Goal: Information Seeking & Learning: Learn about a topic

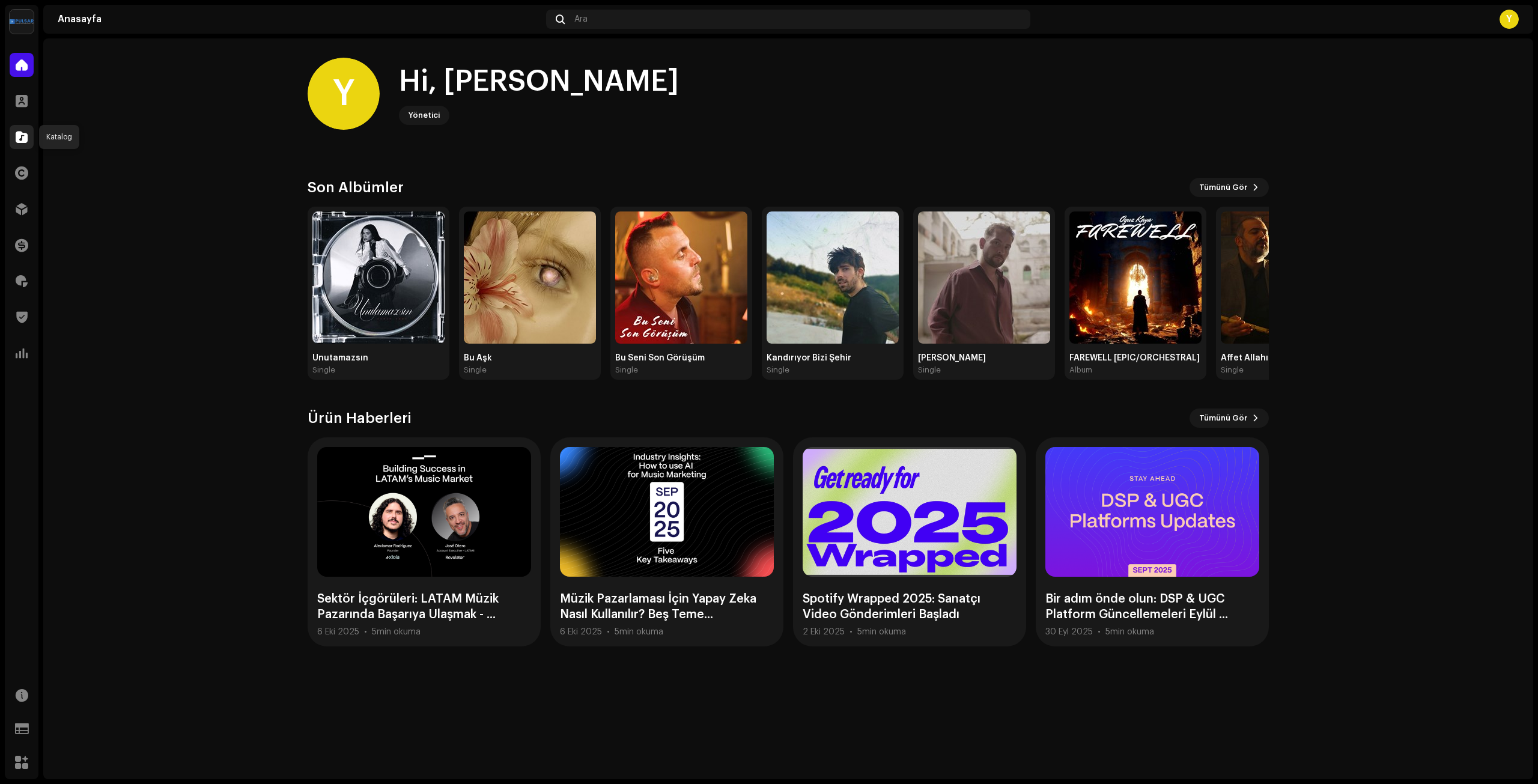
click at [15, 142] on div at bounding box center [21, 137] width 24 height 24
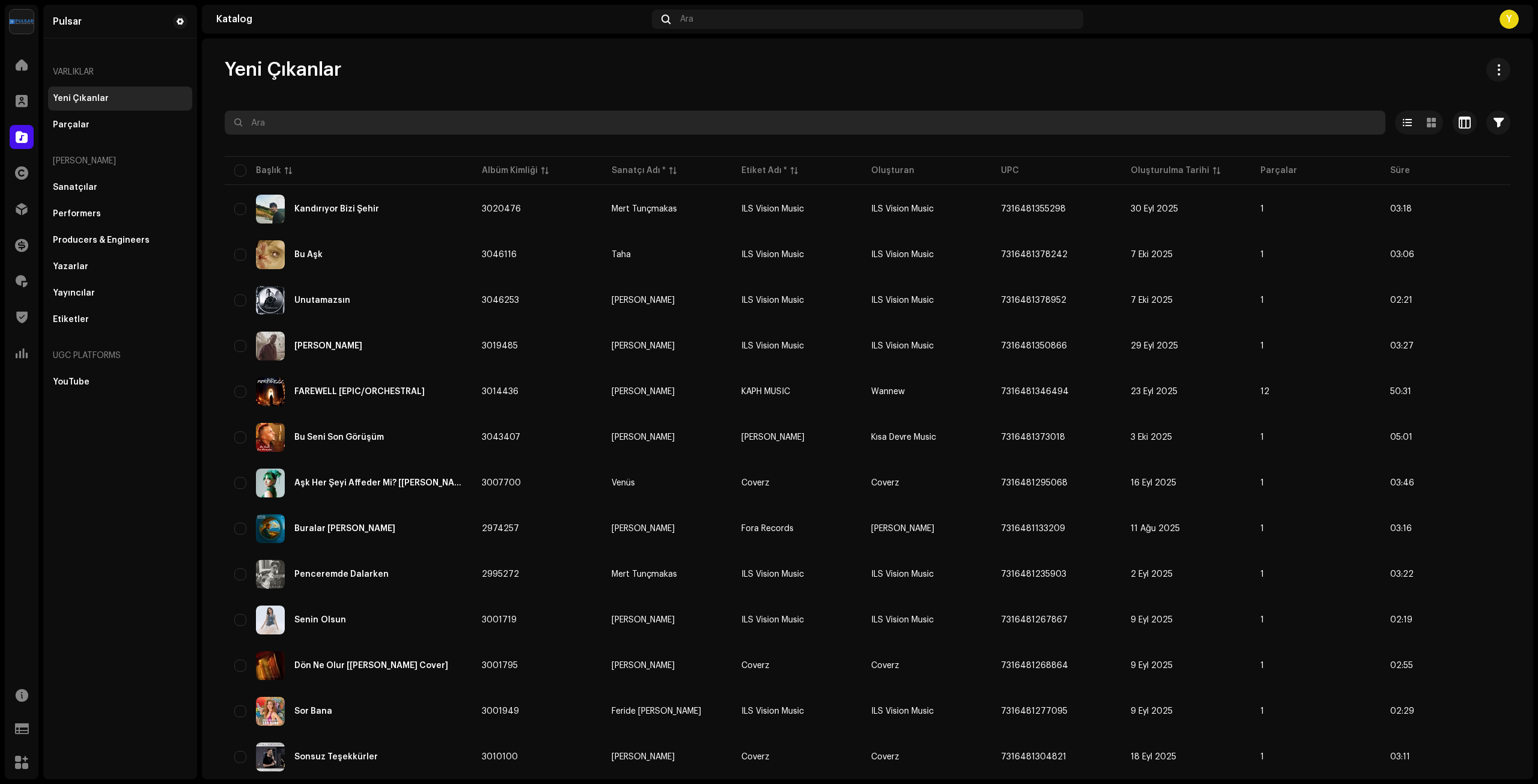
click at [323, 129] on input "text" at bounding box center [805, 122] width 1161 height 24
type input "[PERSON_NAME]"
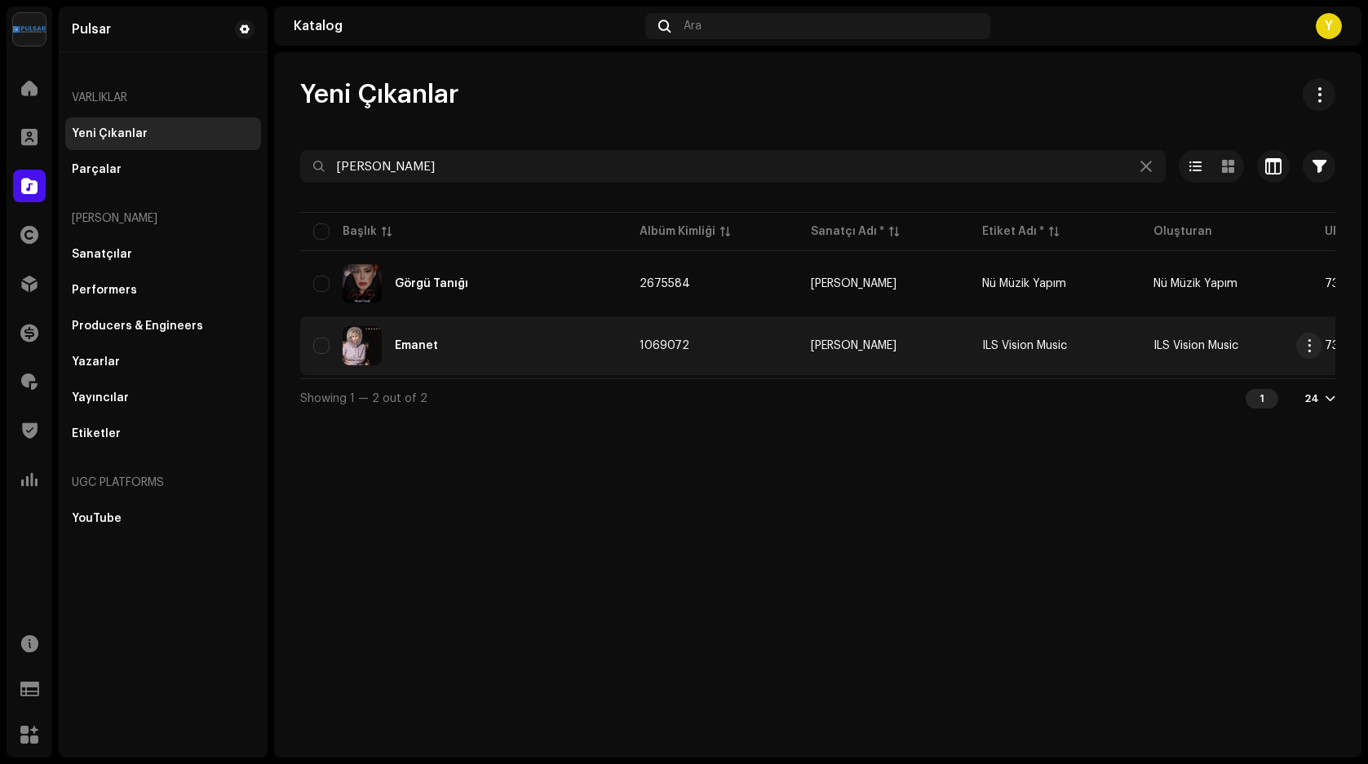
click at [416, 339] on div "Emanet" at bounding box center [463, 345] width 300 height 39
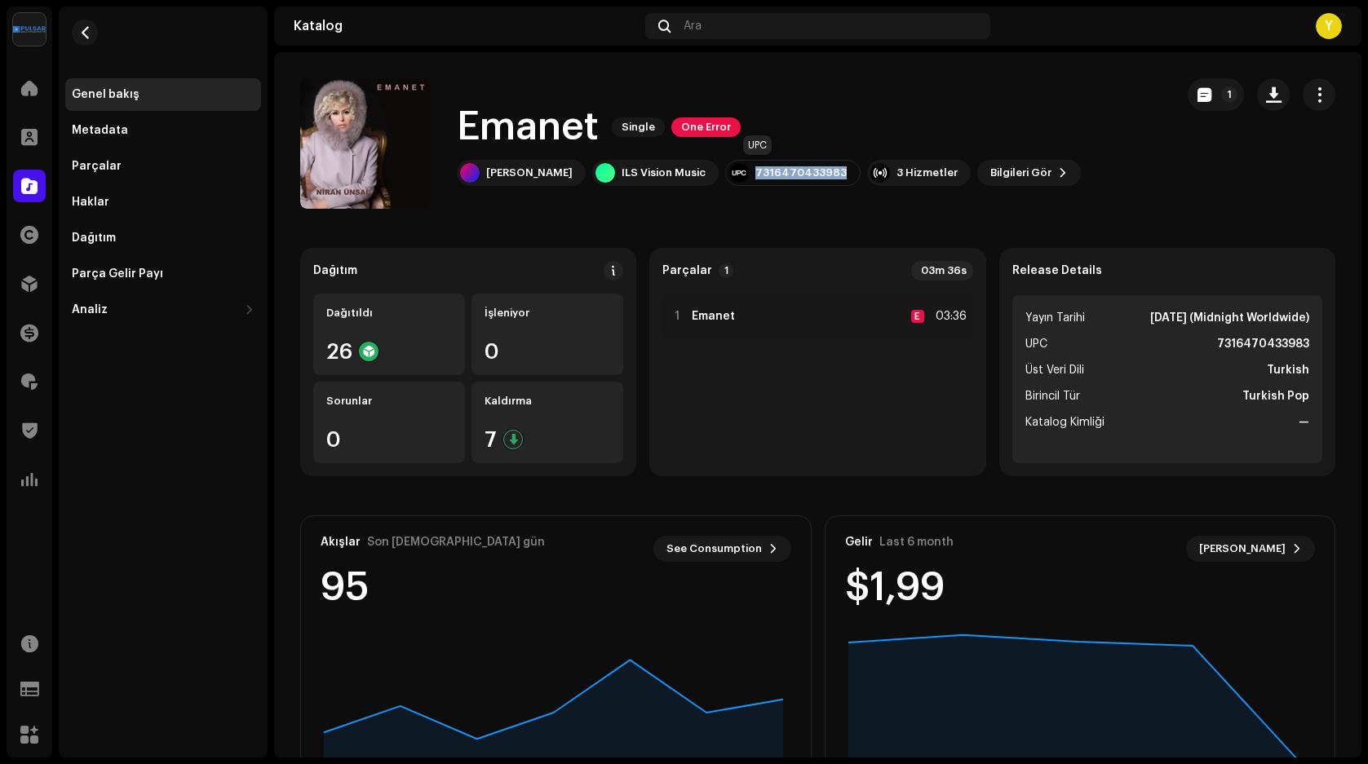
drag, startPoint x: 805, startPoint y: 170, endPoint x: 725, endPoint y: 173, distance: 80.0
click at [755, 173] on div "7316470433983" at bounding box center [800, 172] width 91 height 13
copy div "7316470433983"
click at [100, 162] on div "Parçalar" at bounding box center [97, 166] width 50 height 13
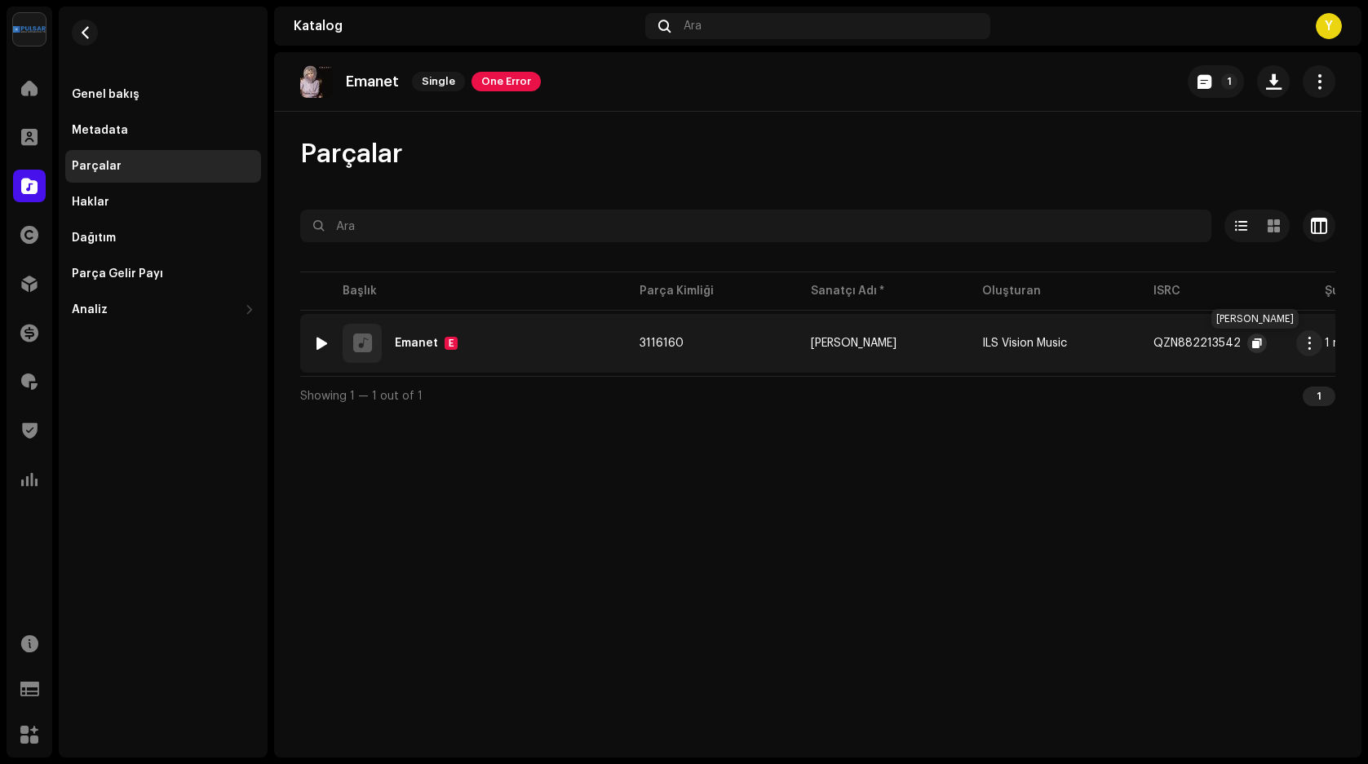
click at [1255, 346] on span "button" at bounding box center [1257, 343] width 10 height 13
click at [79, 29] on span "button" at bounding box center [85, 32] width 12 height 13
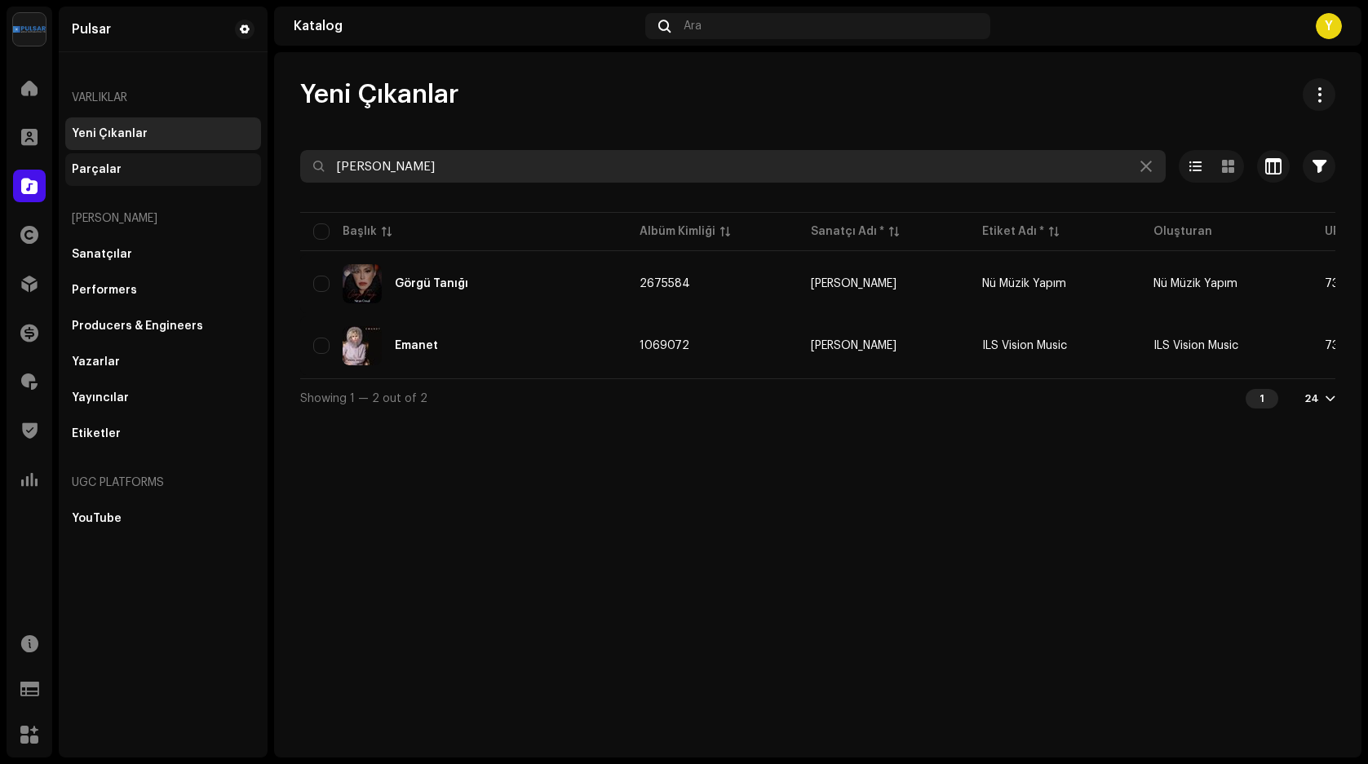
drag, startPoint x: 403, startPoint y: 166, endPoint x: 255, endPoint y: 179, distance: 149.0
click at [272, 171] on div "Pulsar Anasayfa Müşteriler Katalog Haklar Dağıtım Finans Telifler Trust & Safet…" at bounding box center [684, 382] width 1368 height 764
type input "yalan"
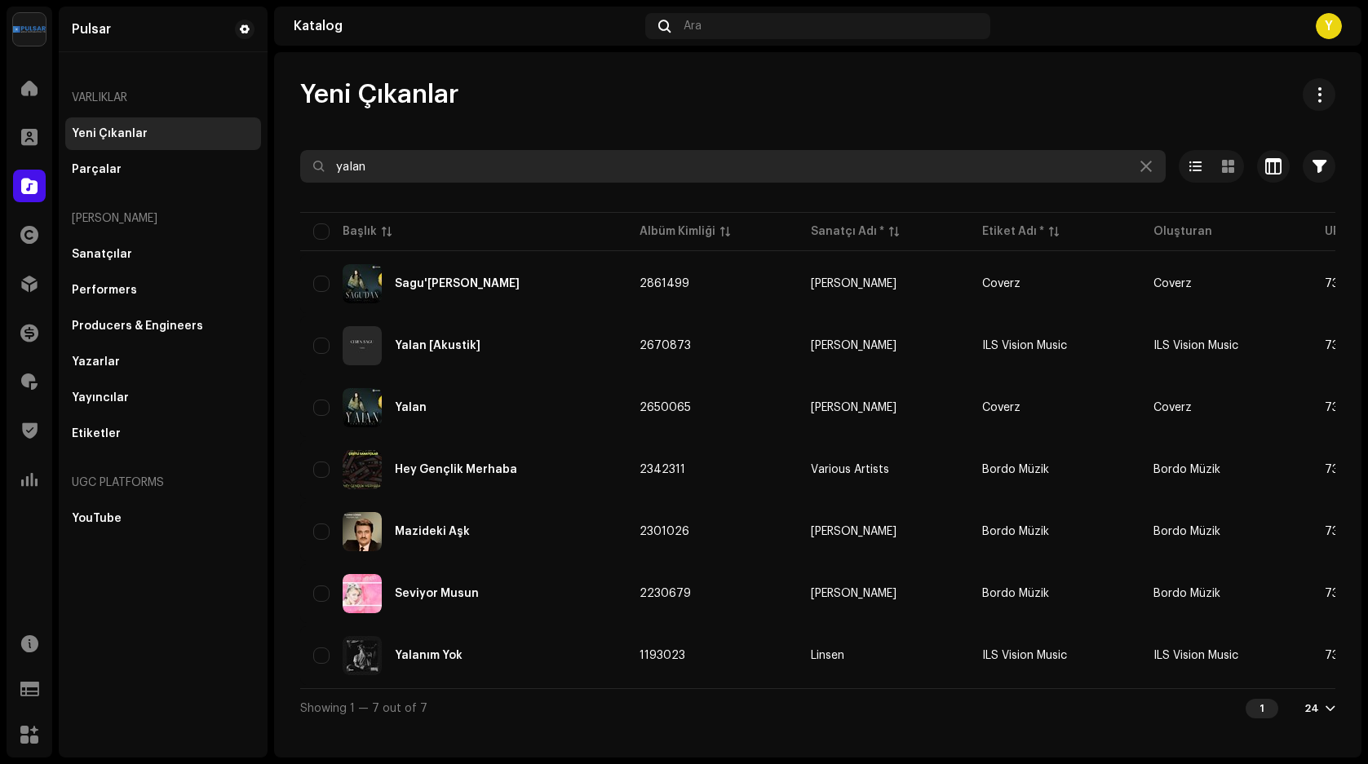
drag, startPoint x: 371, startPoint y: 163, endPoint x: 325, endPoint y: 177, distance: 48.5
click at [325, 177] on input "yalan" at bounding box center [733, 166] width 866 height 33
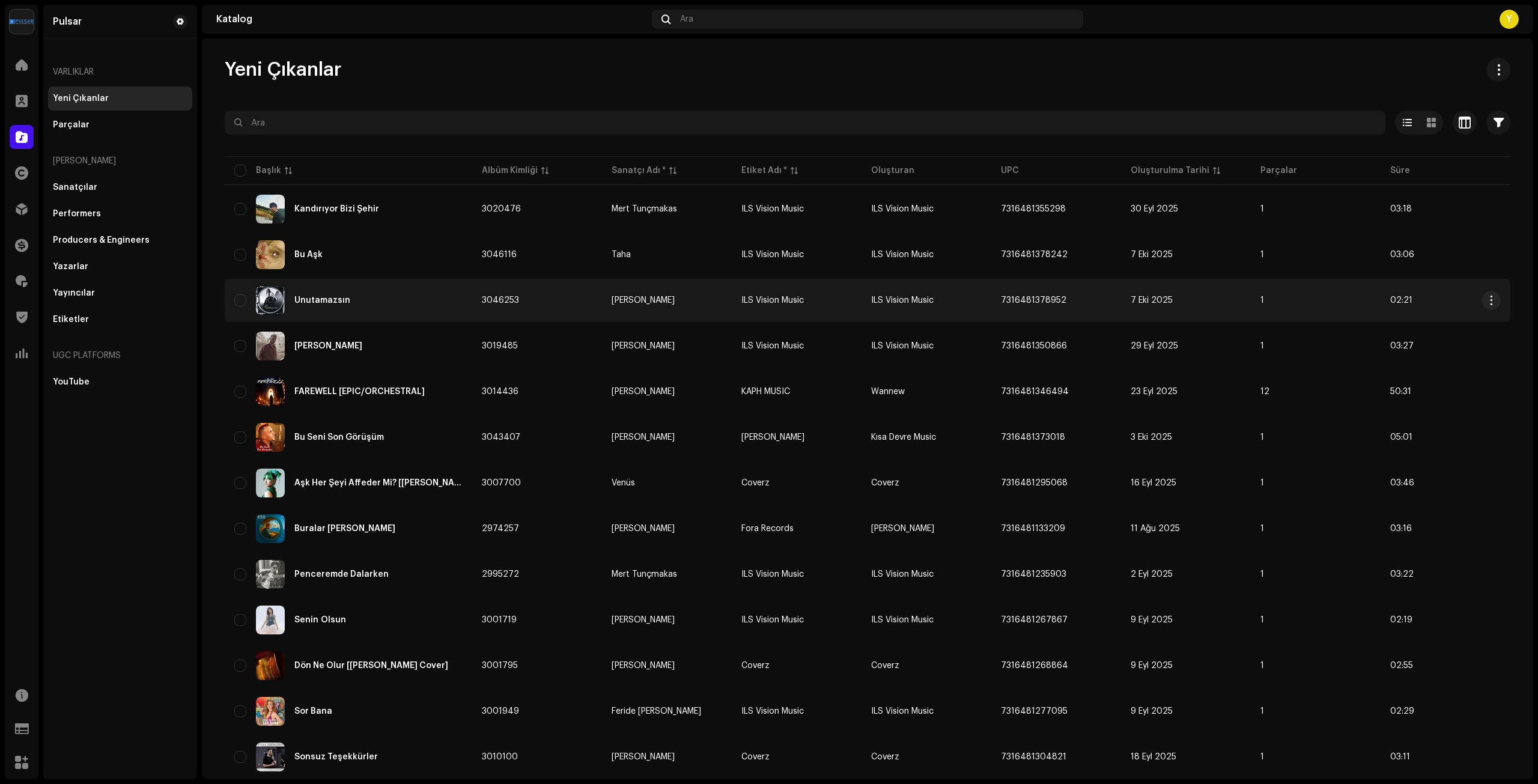
click at [337, 301] on div "Unutamazsın" at bounding box center [323, 300] width 56 height 8
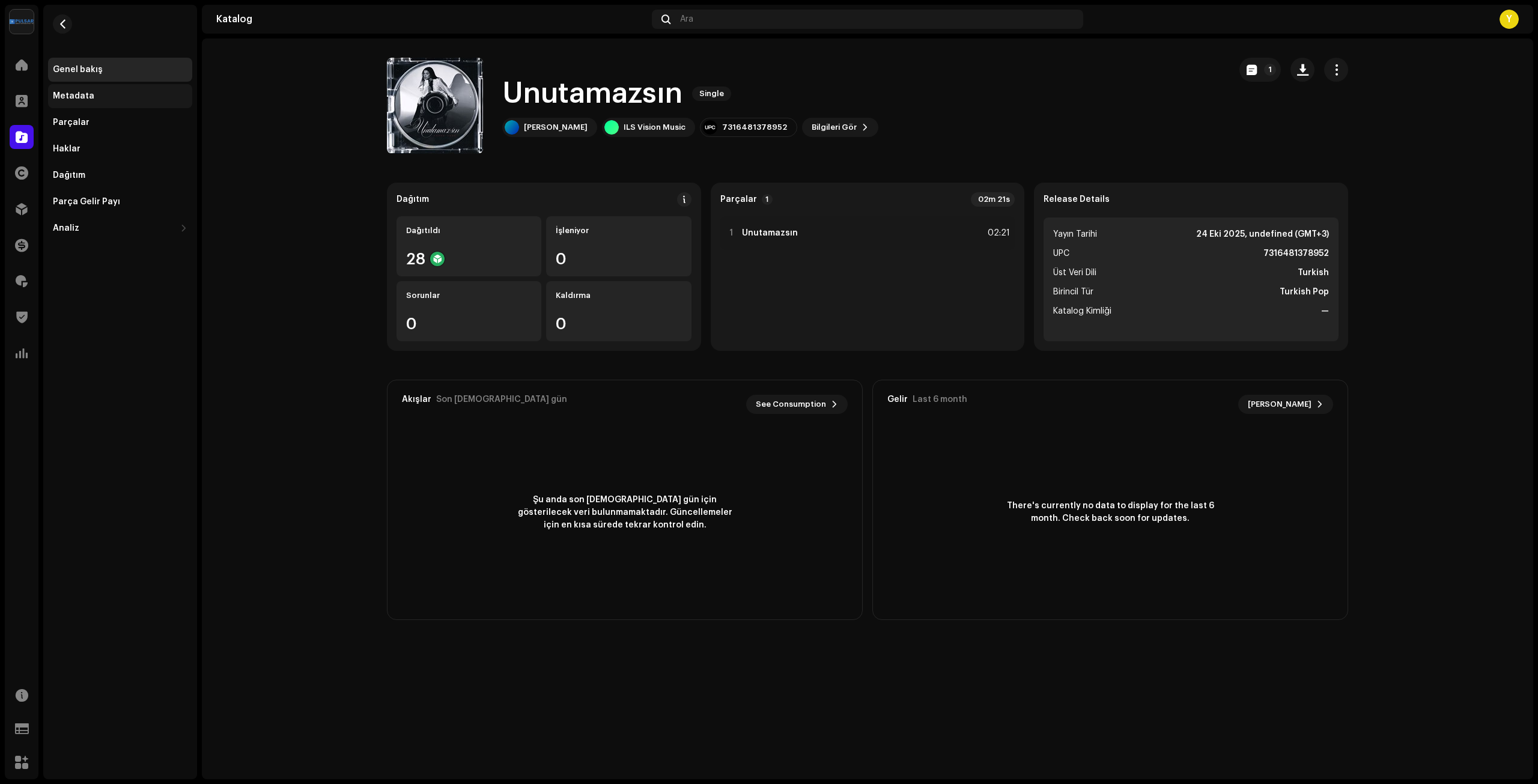
click at [74, 91] on div "Metadata" at bounding box center [74, 96] width 41 height 10
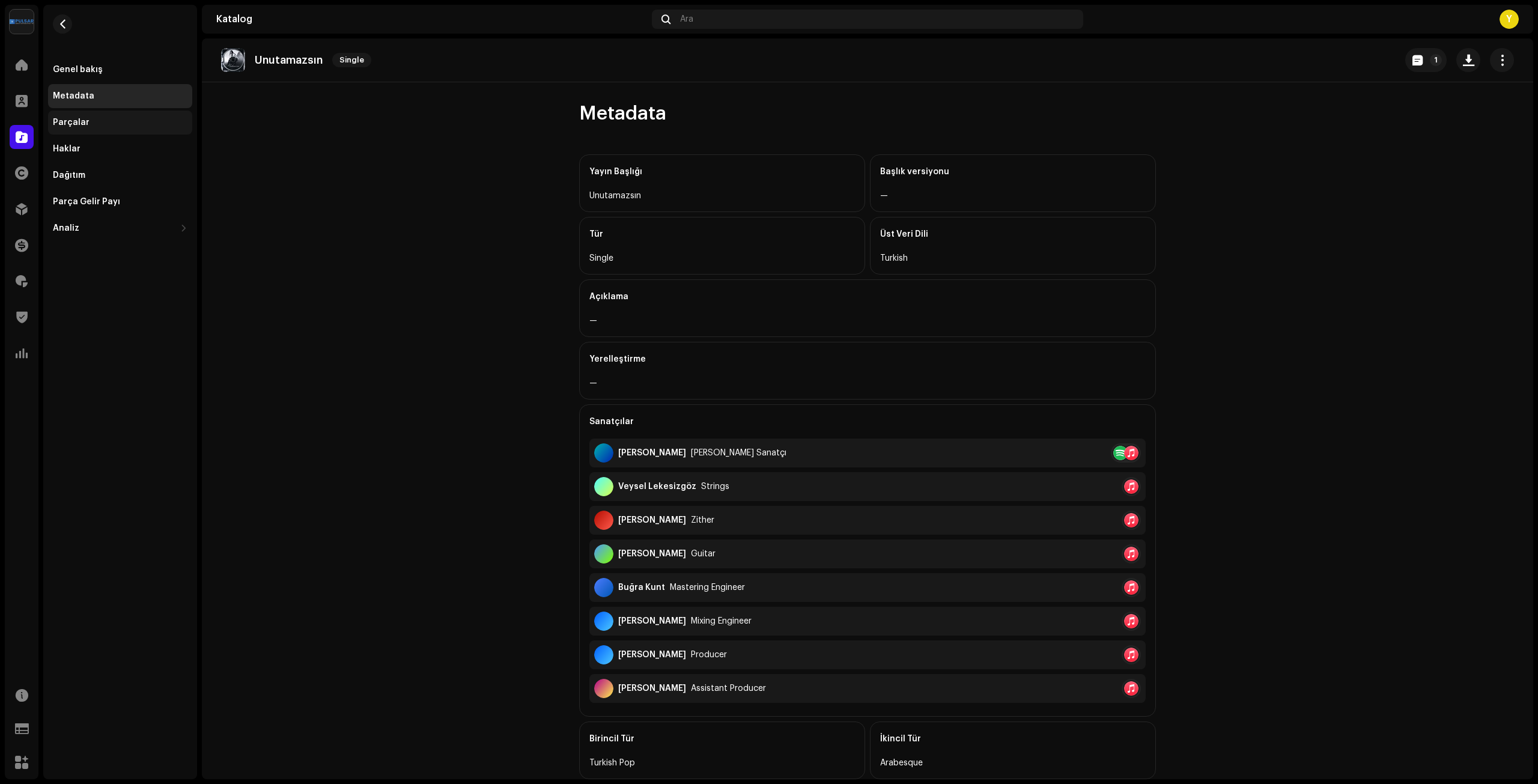
click at [77, 119] on div "Parçalar" at bounding box center [71, 122] width 37 height 10
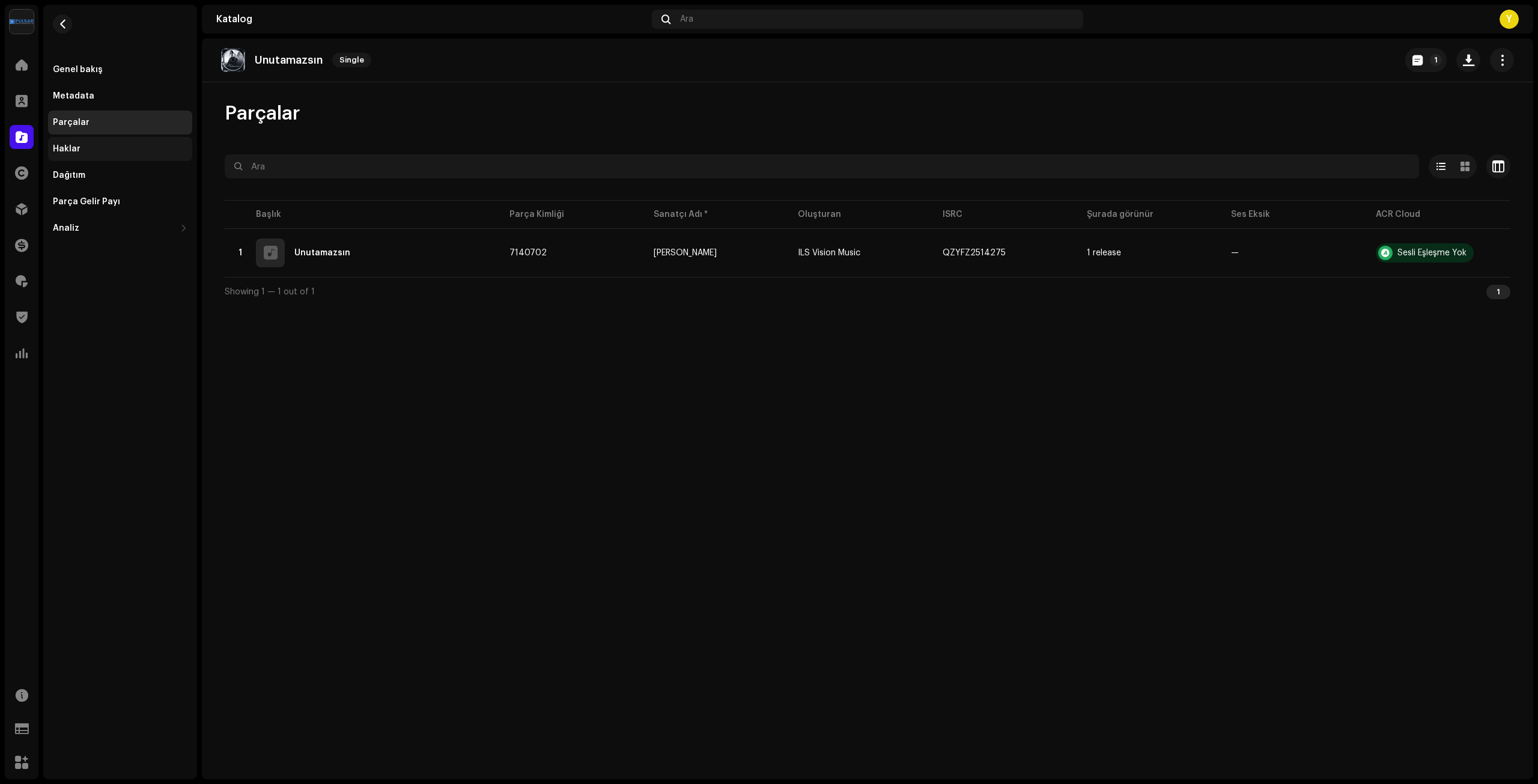
click at [67, 148] on div "Haklar" at bounding box center [67, 149] width 28 height 10
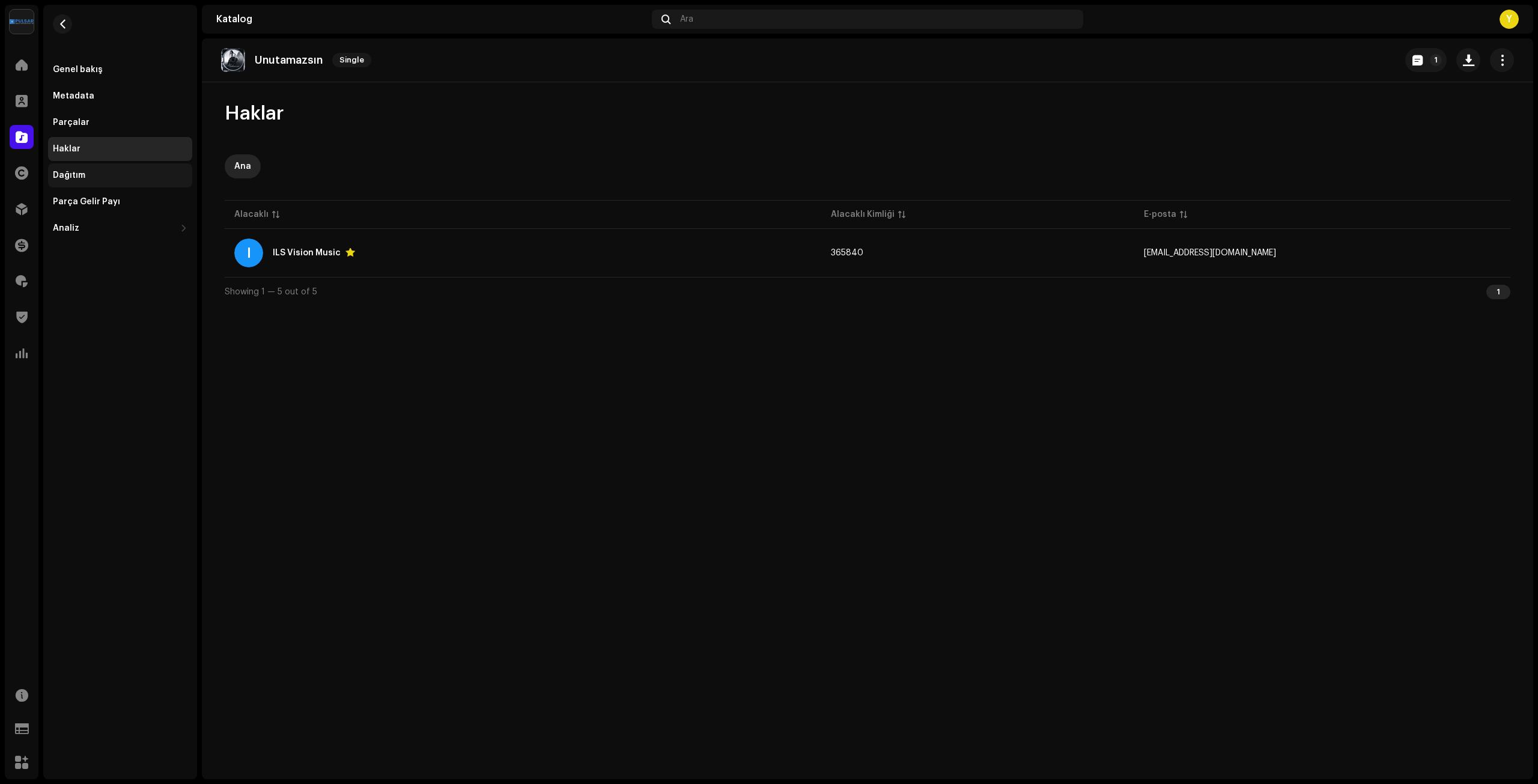
click at [77, 174] on div "Dağıtım" at bounding box center [69, 175] width 32 height 10
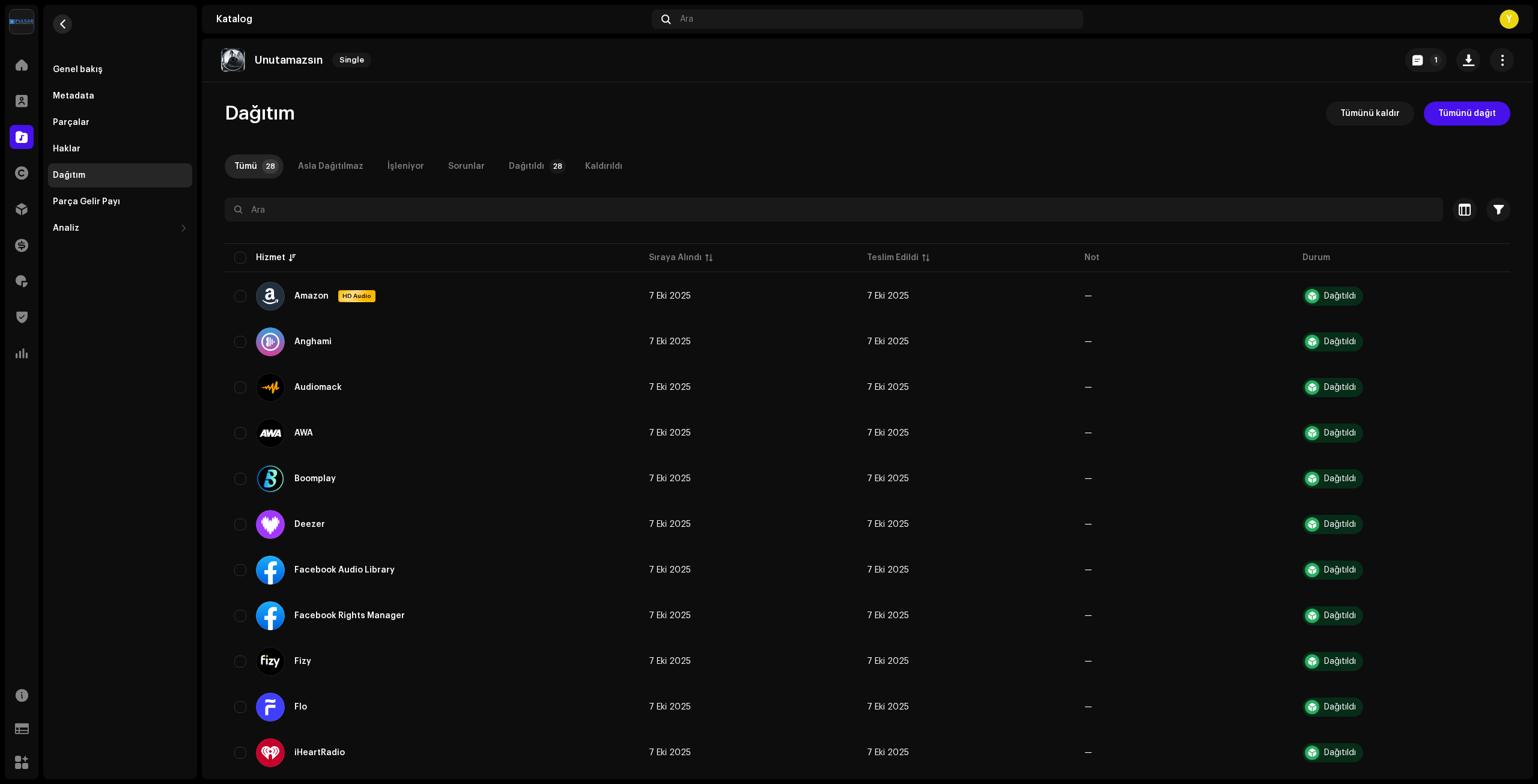
click at [66, 26] on span "button" at bounding box center [63, 24] width 9 height 10
